Goal: Check status

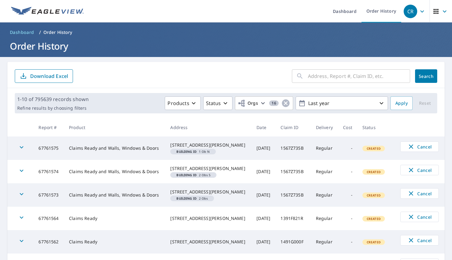
click at [301, 77] on div "​" at bounding box center [351, 76] width 118 height 14
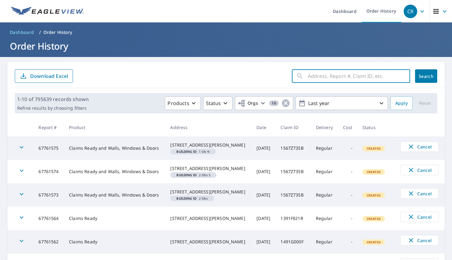
paste input "14-89X2-28P"
type input "14-89X2-28P"
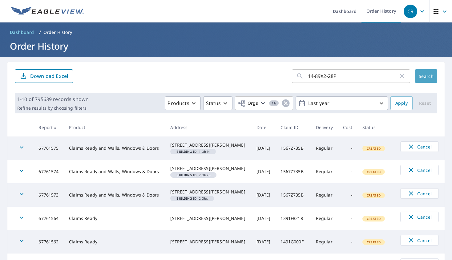
click at [419, 79] on button "Search" at bounding box center [426, 76] width 22 height 14
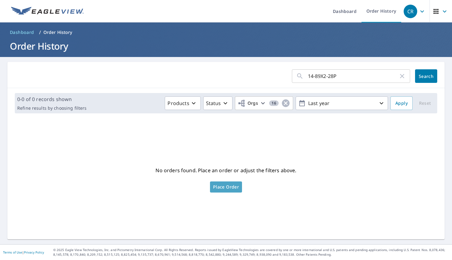
click at [229, 188] on span "Place Order" at bounding box center [226, 186] width 26 height 3
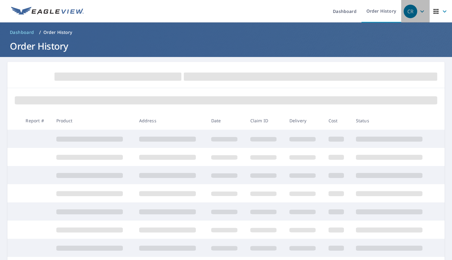
click at [419, 12] on icon "button" at bounding box center [422, 11] width 7 height 7
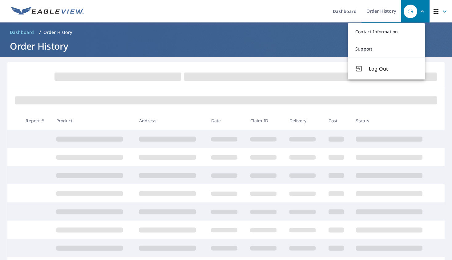
click at [250, 40] on h1 "Order History" at bounding box center [225, 46] width 437 height 13
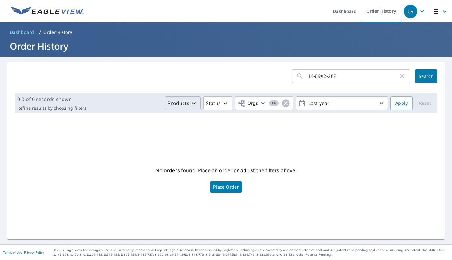
click at [192, 103] on icon "button" at bounding box center [193, 102] width 7 height 7
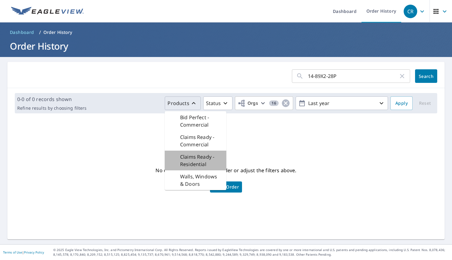
click at [199, 156] on p "Claims Ready - Residential" at bounding box center [200, 160] width 41 height 15
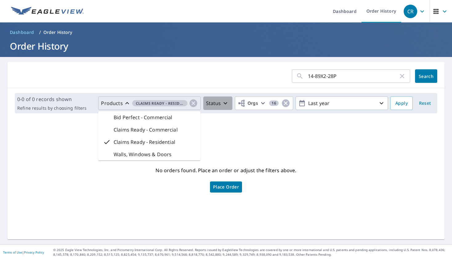
click at [223, 101] on icon "button" at bounding box center [225, 102] width 7 height 7
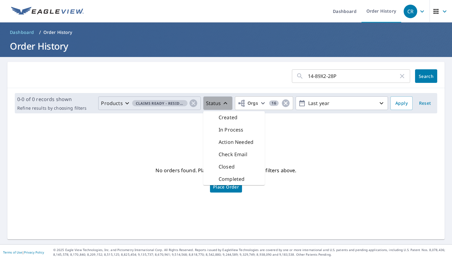
click at [223, 101] on icon "button" at bounding box center [225, 102] width 7 height 7
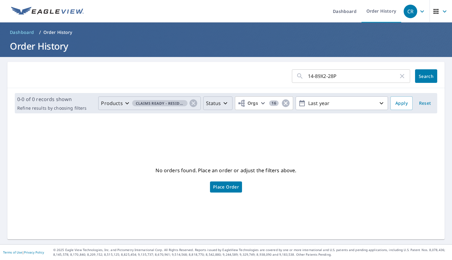
click at [399, 74] on icon "button" at bounding box center [402, 75] width 7 height 7
click at [302, 76] on div "​" at bounding box center [351, 76] width 118 height 14
drag, startPoint x: 302, startPoint y: 76, endPoint x: 273, endPoint y: 126, distance: 57.8
click at [273, 126] on div "No orders found. Place an order or adjust the filters above. Place Order" at bounding box center [225, 178] width 427 height 111
drag, startPoint x: 273, startPoint y: 126, endPoint x: 304, endPoint y: 77, distance: 58.6
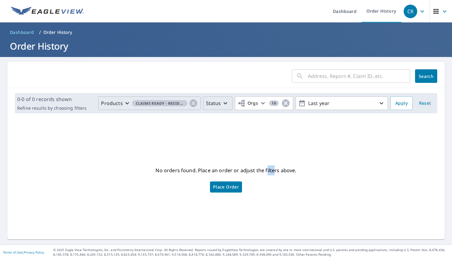
click at [308, 77] on input "text" at bounding box center [359, 75] width 102 height 17
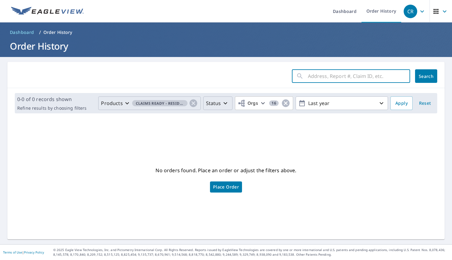
paste input "234 MAEVI DR"
type input "234 MAEVI DR. New Albany, IN. 47150"
click at [420, 77] on span "Search" at bounding box center [426, 76] width 12 height 6
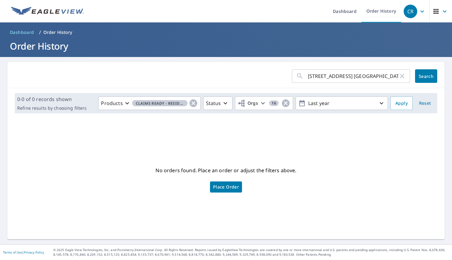
click at [399, 77] on icon "button" at bounding box center [402, 75] width 7 height 7
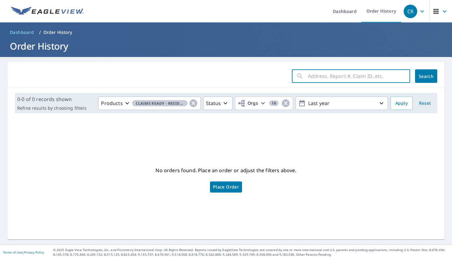
paste input "1489X228P"
type input "1489X228P"
click button "Search" at bounding box center [426, 76] width 22 height 14
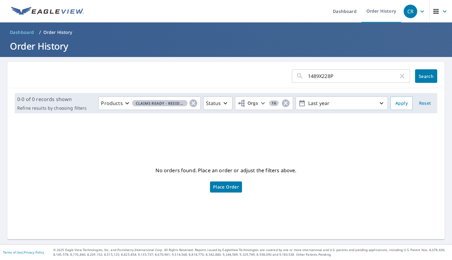
click at [419, 73] on button "Search" at bounding box center [426, 76] width 22 height 14
drag, startPoint x: 56, startPoint y: 2, endPoint x: 128, endPoint y: 0, distance: 71.2
click at [127, 0] on ul "Dashboard Order History" at bounding box center [244, 11] width 314 height 22
click at [379, 12] on link "Order History" at bounding box center [382, 11] width 40 height 22
click at [342, 13] on link "Dashboard" at bounding box center [345, 11] width 34 height 22
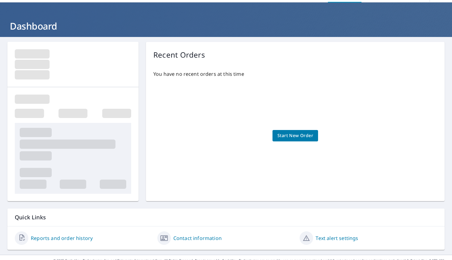
scroll to position [30, 0]
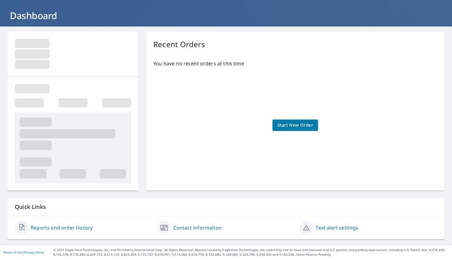
click at [72, 228] on link "Reports and order history" at bounding box center [62, 227] width 62 height 7
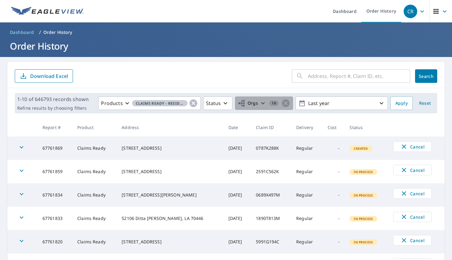
click at [261, 104] on icon "button" at bounding box center [263, 103] width 4 height 2
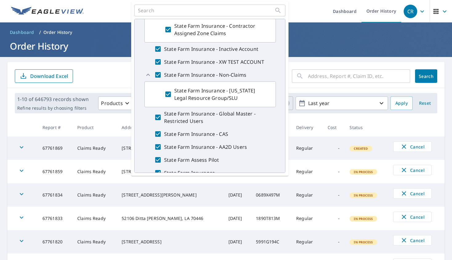
scroll to position [147, 0]
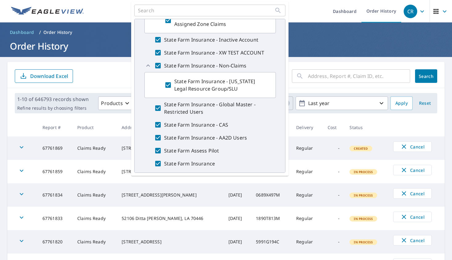
click at [413, 128] on th at bounding box center [416, 127] width 56 height 18
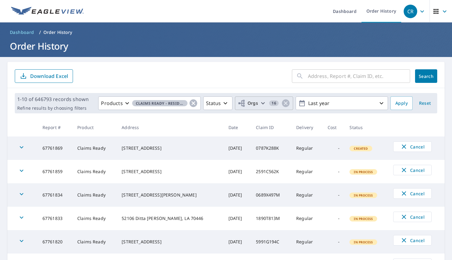
click at [301, 77] on div "​" at bounding box center [351, 76] width 118 height 14
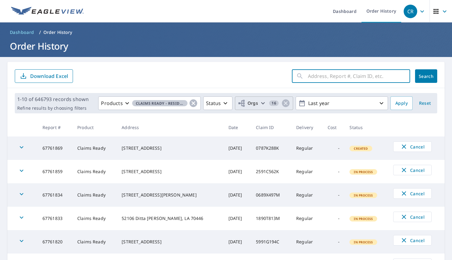
paste input "home.clms-amshelp.558c00@statefarm.com"
type input "home.clms-amshelp.558c00@statefarm.com"
click at [400, 75] on icon "button" at bounding box center [402, 76] width 4 height 4
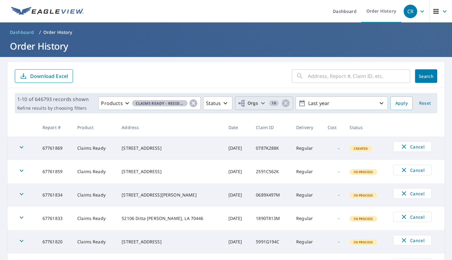
click at [186, 67] on div "​ Search Download Excel" at bounding box center [225, 75] width 437 height 26
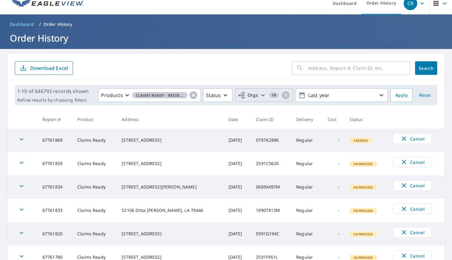
scroll to position [2, 0]
